Goal: Task Accomplishment & Management: Use online tool/utility

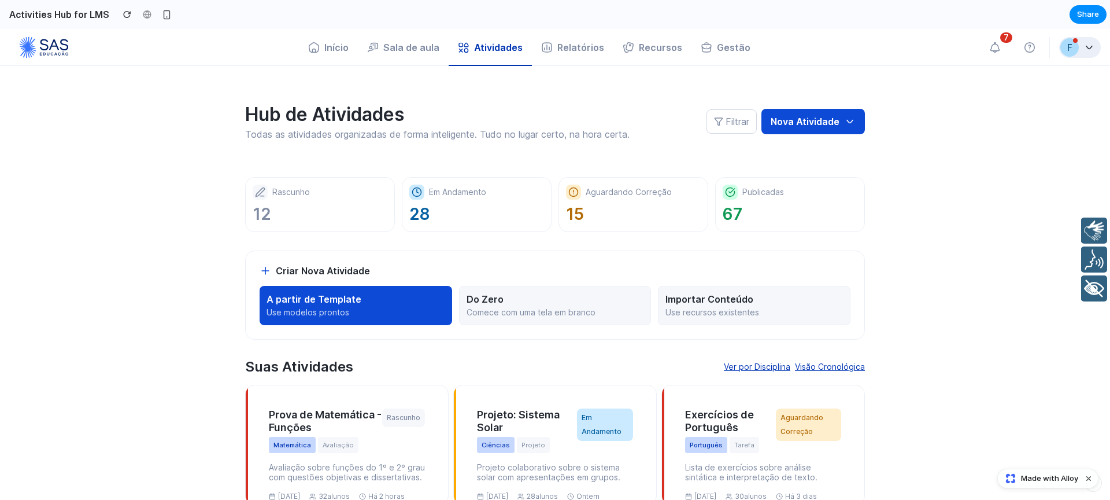
click at [1080, 46] on button "F" at bounding box center [1080, 47] width 42 height 21
click at [1005, 51] on button "button" at bounding box center [995, 47] width 30 height 25
click at [1023, 51] on button "button" at bounding box center [1030, 47] width 30 height 25
click at [733, 41] on button "Gestão" at bounding box center [726, 47] width 68 height 25
click at [651, 44] on button "Recursos" at bounding box center [653, 47] width 78 height 25
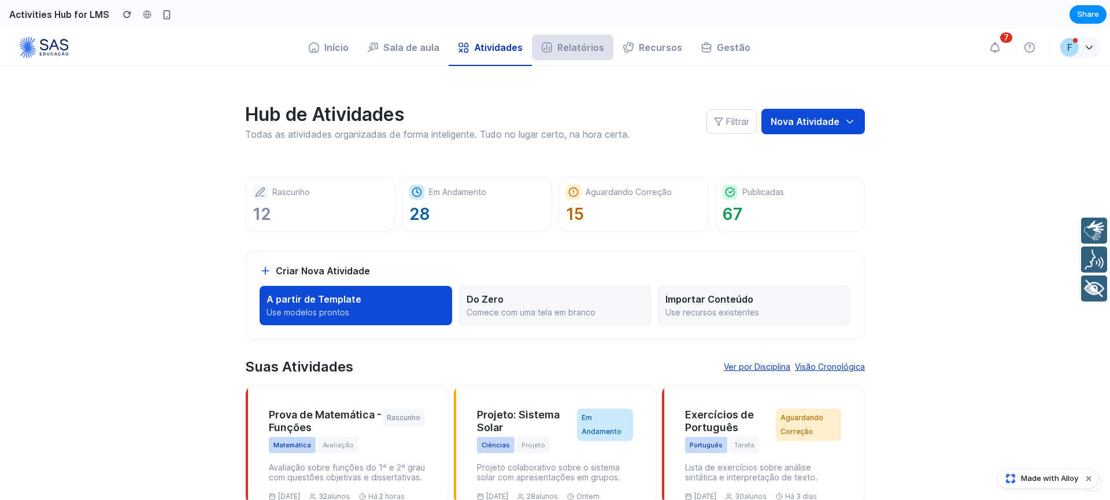
click at [594, 47] on button "Relatórios" at bounding box center [573, 47] width 82 height 25
click at [836, 119] on button "Nova Atividade" at bounding box center [814, 121] width 104 height 25
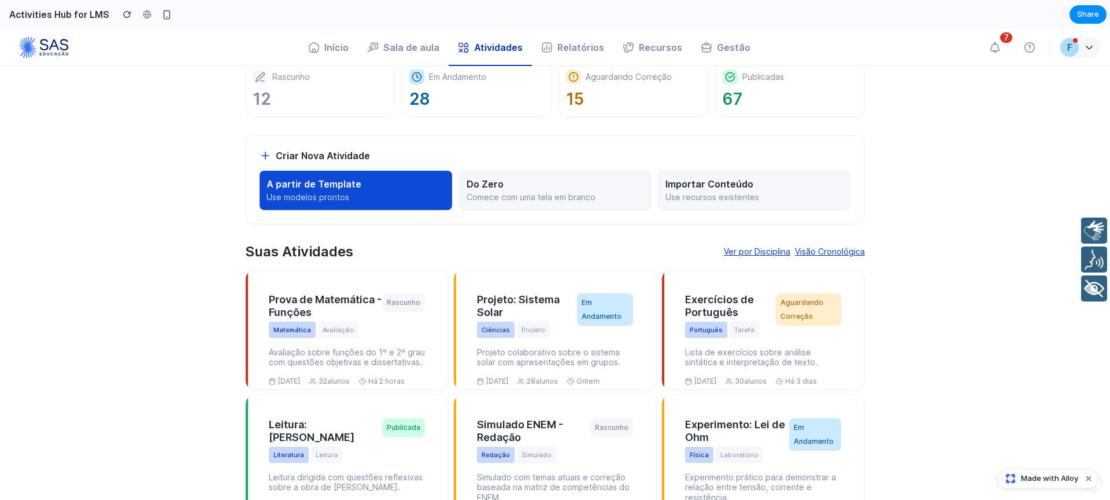
scroll to position [116, 0]
click at [504, 186] on p "Do Zero" at bounding box center [556, 184] width 178 height 12
click at [729, 197] on p "Use recursos existentes" at bounding box center [755, 196] width 178 height 10
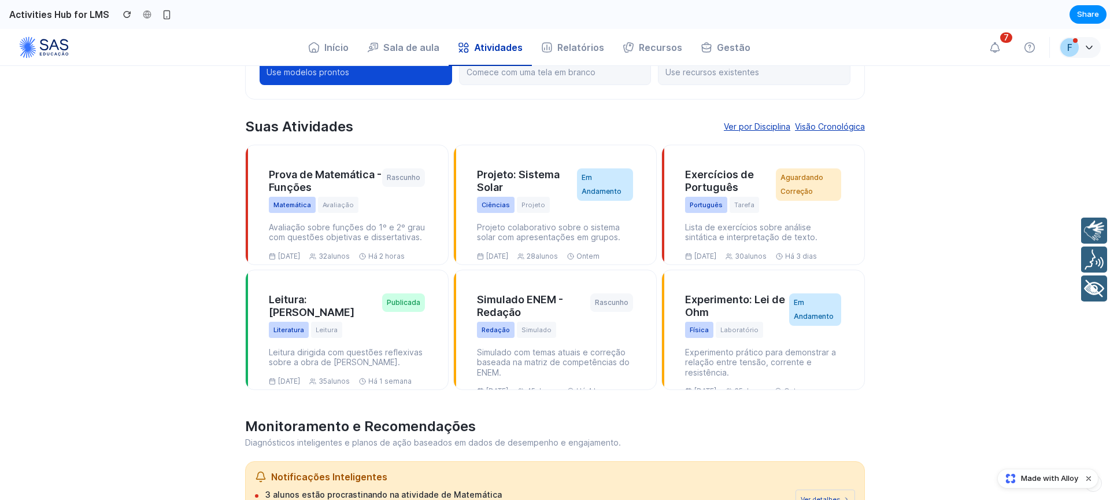
scroll to position [241, 0]
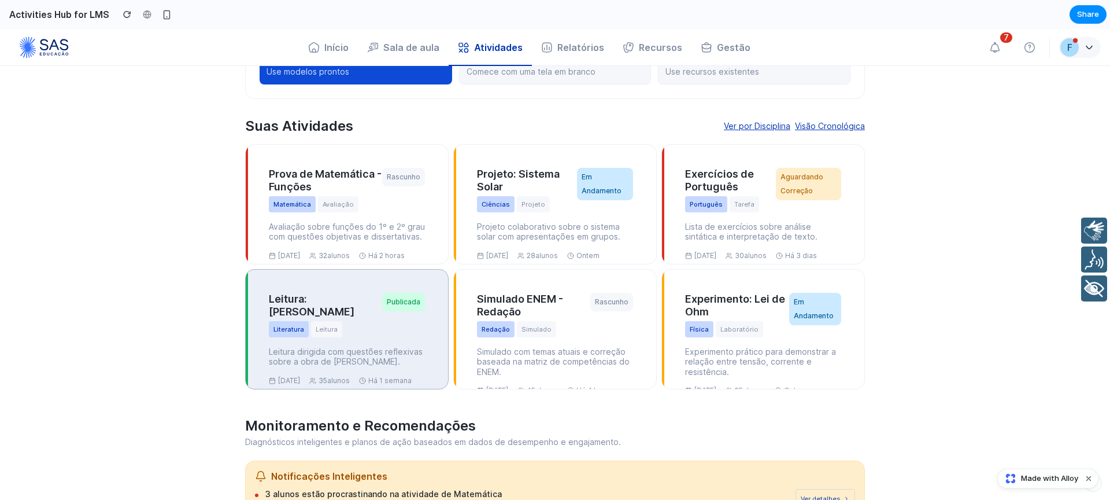
click at [317, 296] on h3 "Leitura: [PERSON_NAME]" at bounding box center [325, 306] width 113 height 26
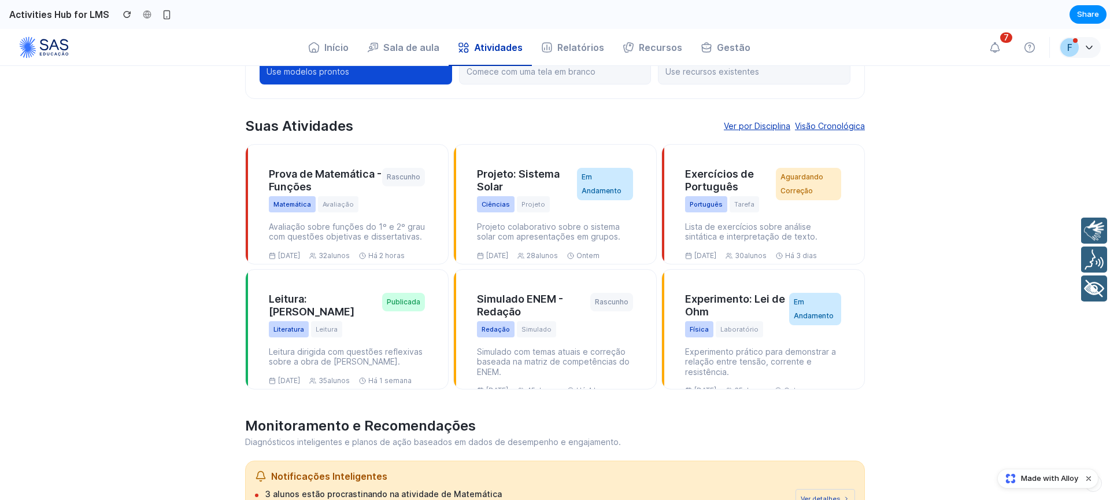
click at [1017, 193] on microfrontend-component "Hub de Atividades Todas as atividades organizadas de forma inteligente. Tudo no…" at bounding box center [555, 420] width 1110 height 1191
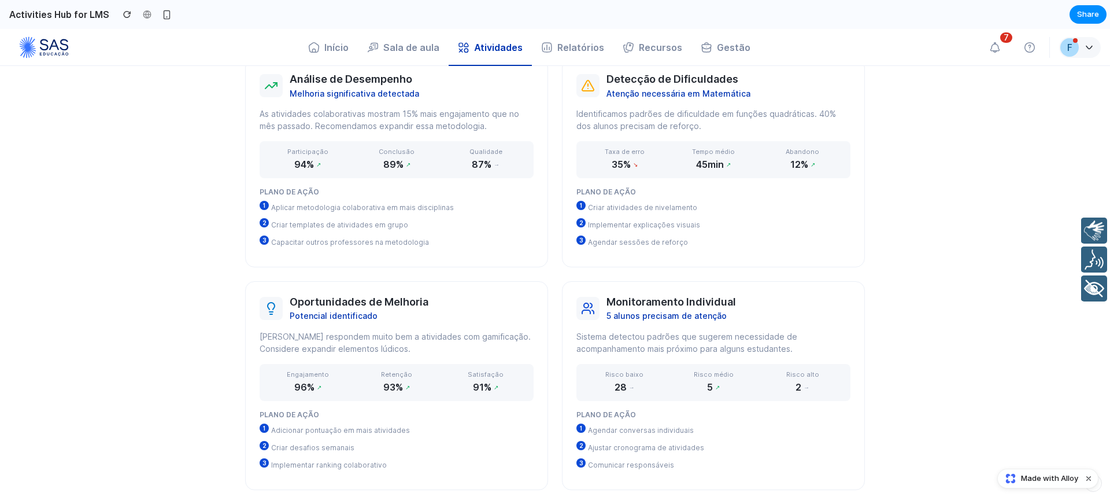
scroll to position [757, 0]
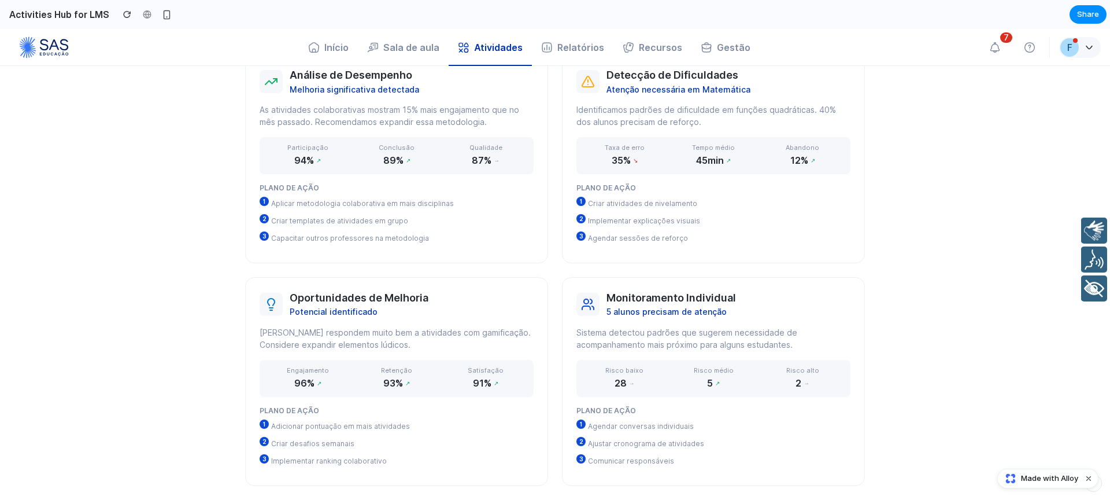
click at [692, 457] on li "3 Comunicar responsáveis" at bounding box center [714, 460] width 274 height 14
click at [668, 295] on h3 "Monitoramento Individual" at bounding box center [672, 296] width 130 height 13
click at [688, 298] on h3 "Monitoramento Individual" at bounding box center [672, 296] width 130 height 13
click at [804, 383] on span "→" at bounding box center [807, 382] width 6 height 14
